Goal: Task Accomplishment & Management: Use online tool/utility

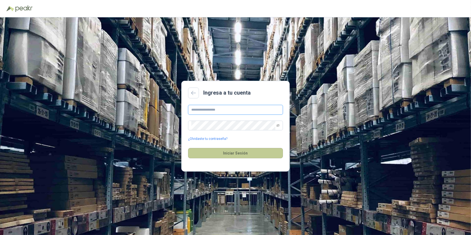
type input "**********"
click at [238, 153] on button "Iniciar Sesión" at bounding box center [235, 153] width 95 height 10
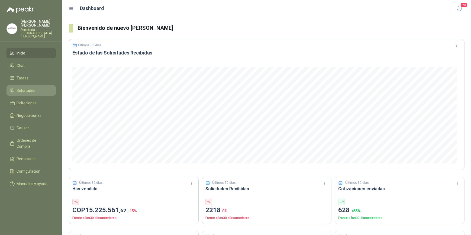
click at [30, 88] on span "Solicitudes" at bounding box center [26, 91] width 19 height 6
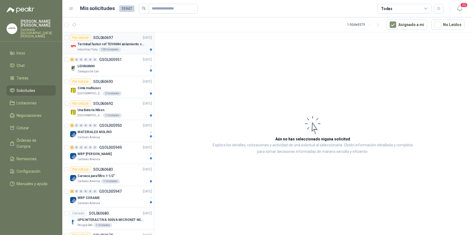
click at [108, 46] on p "Terminal faston ref TEV0084 aislamiento completo" at bounding box center [112, 44] width 68 height 5
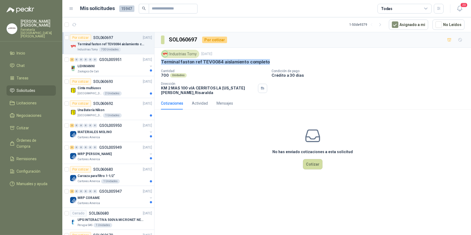
drag, startPoint x: 161, startPoint y: 60, endPoint x: 268, endPoint y: 58, distance: 107.4
click at [268, 58] on div "Industrias Tomy [DATE] Terminal faston ref TEV0084 aislamiento completo" at bounding box center [313, 57] width 304 height 15
drag, startPoint x: 268, startPoint y: 58, endPoint x: 241, endPoint y: 62, distance: 27.9
copy p "Terminal faston ref TEV0084 aislamiento completo"
click at [219, 104] on div "Mensajes" at bounding box center [225, 103] width 17 height 6
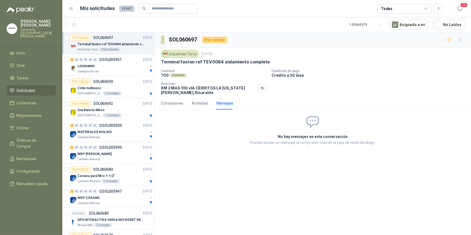
click at [222, 103] on div "Mensajes" at bounding box center [225, 103] width 17 height 6
click at [176, 105] on div "Cotizaciones" at bounding box center [172, 103] width 22 height 6
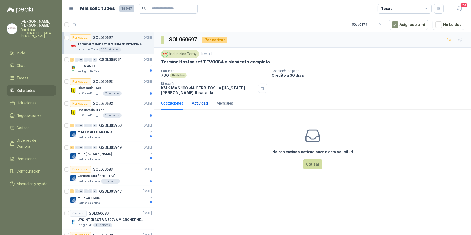
click at [199, 104] on div "Actividad" at bounding box center [200, 103] width 16 height 6
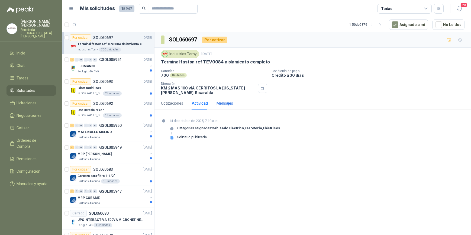
click at [225, 104] on div "Mensajes" at bounding box center [225, 103] width 17 height 6
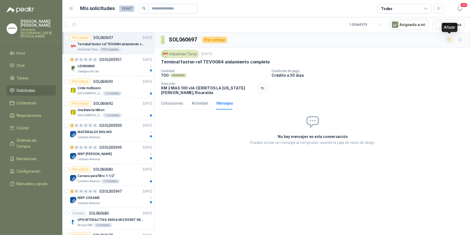
click at [450, 39] on icon "button" at bounding box center [449, 40] width 5 height 5
